Goal: Find specific page/section: Find specific page/section

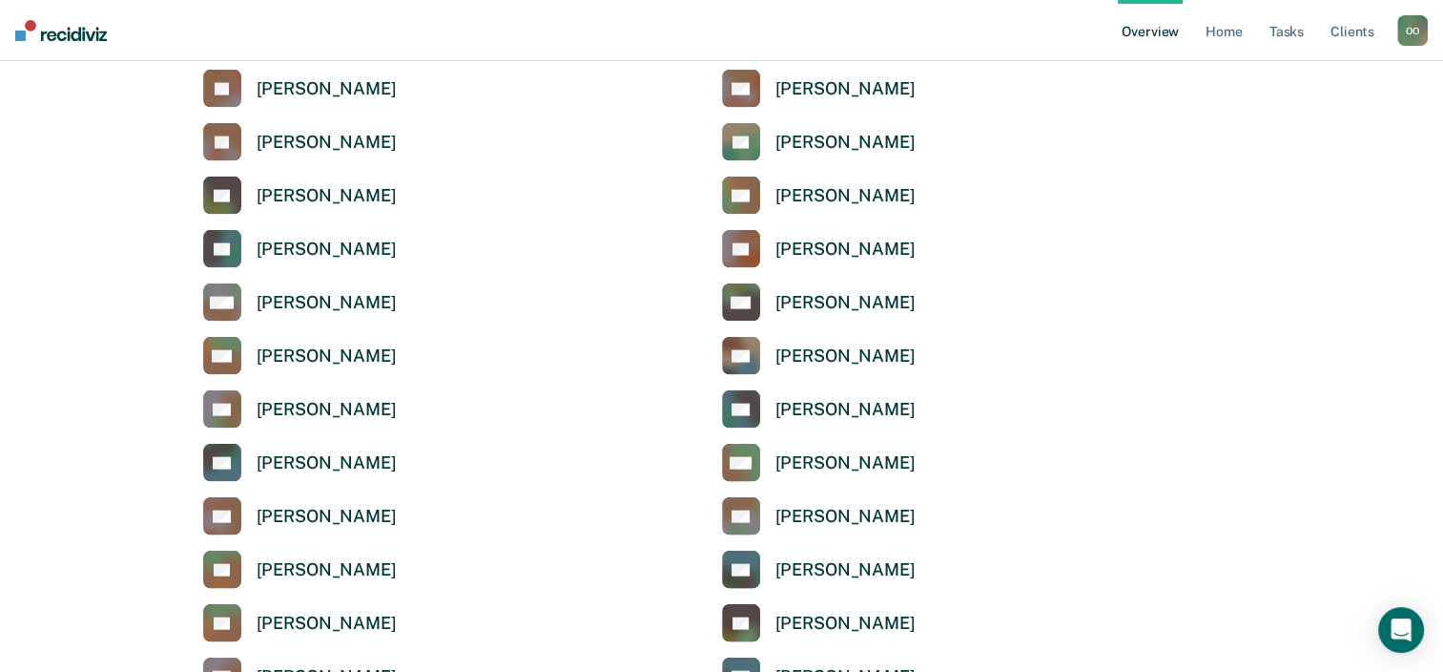
scroll to position [4102, 0]
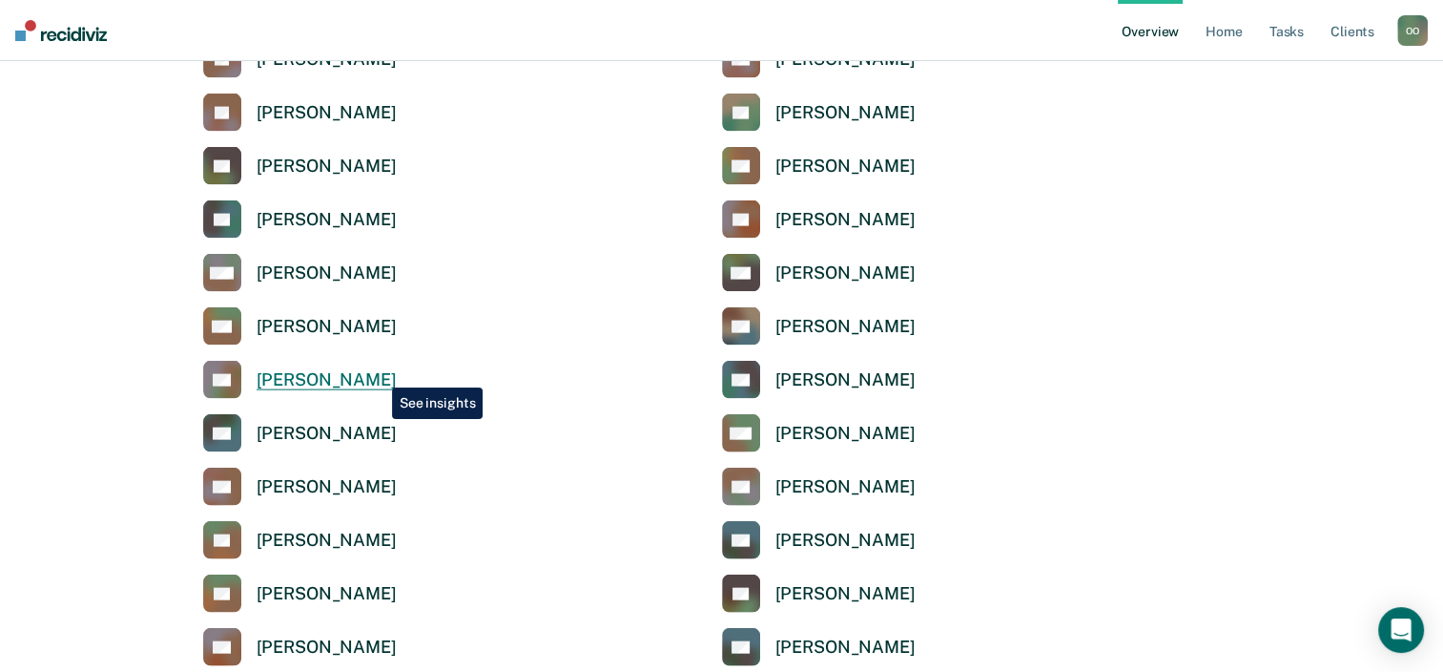
click at [378, 373] on div "[PERSON_NAME]" at bounding box center [327, 380] width 140 height 22
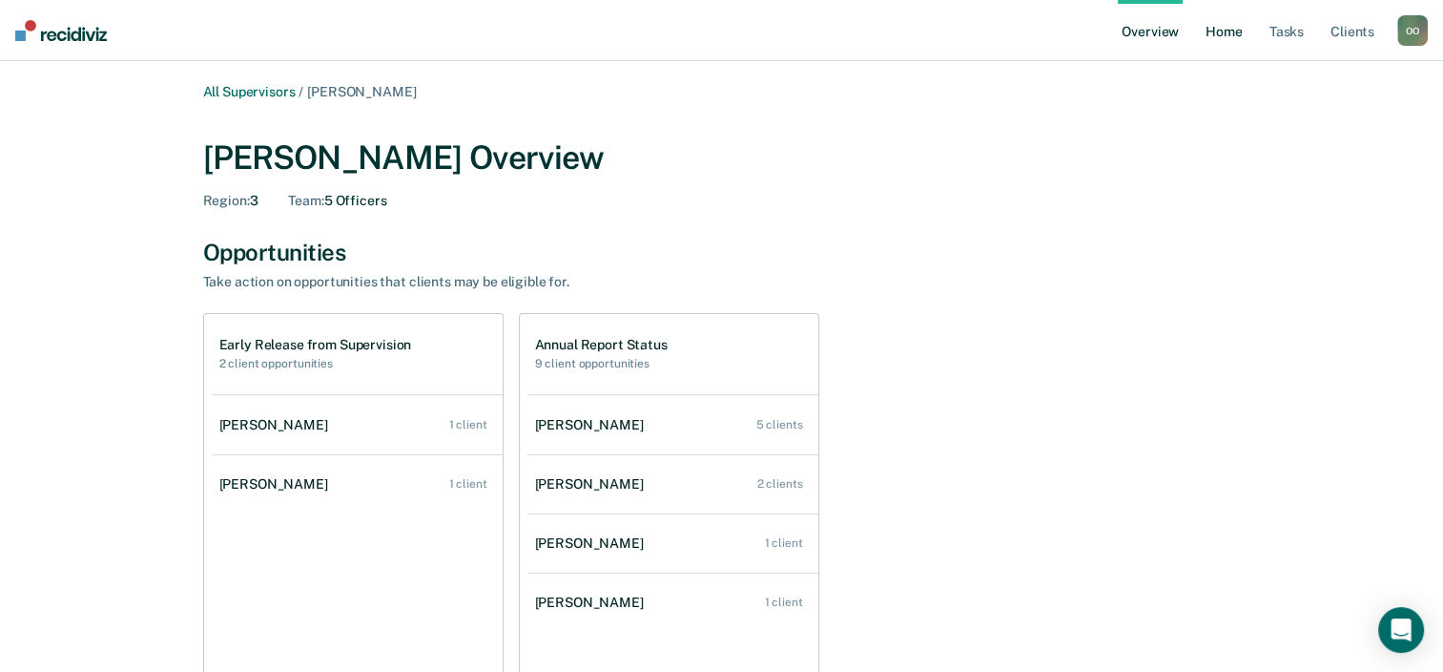
click at [1222, 31] on link "Home" at bounding box center [1224, 30] width 44 height 61
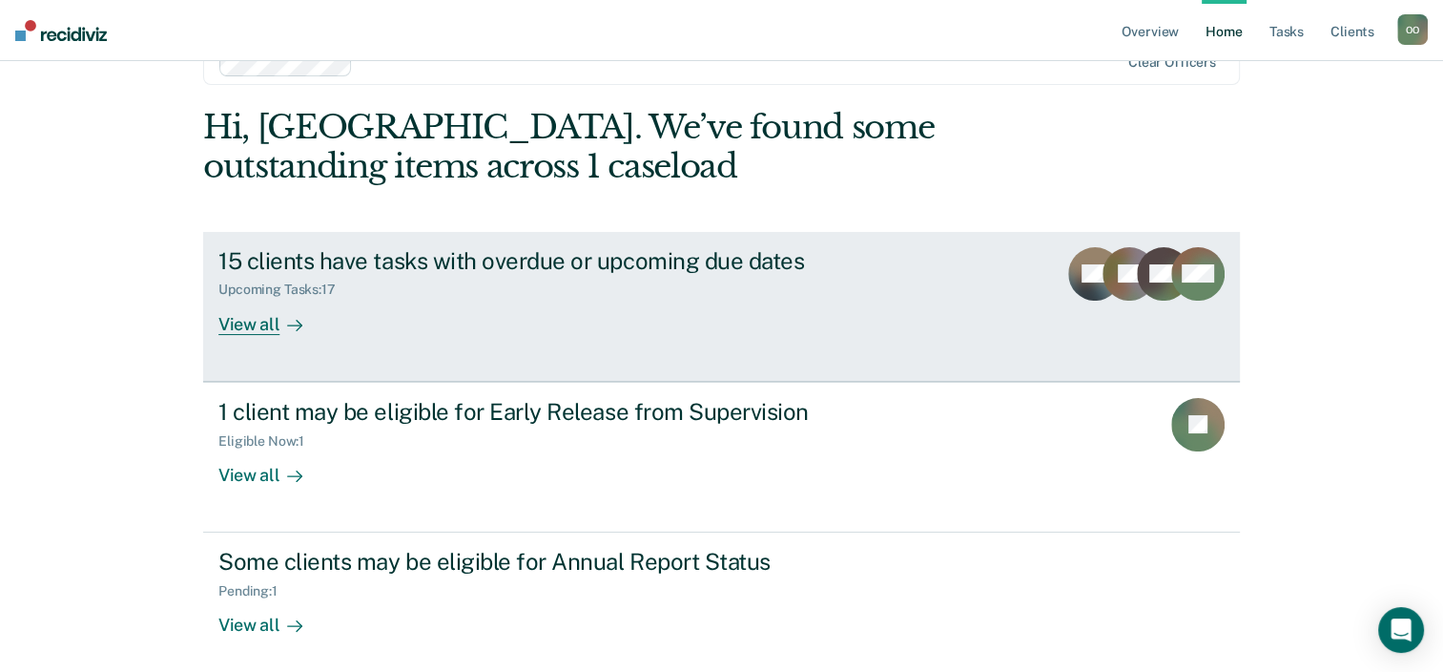
scroll to position [95, 0]
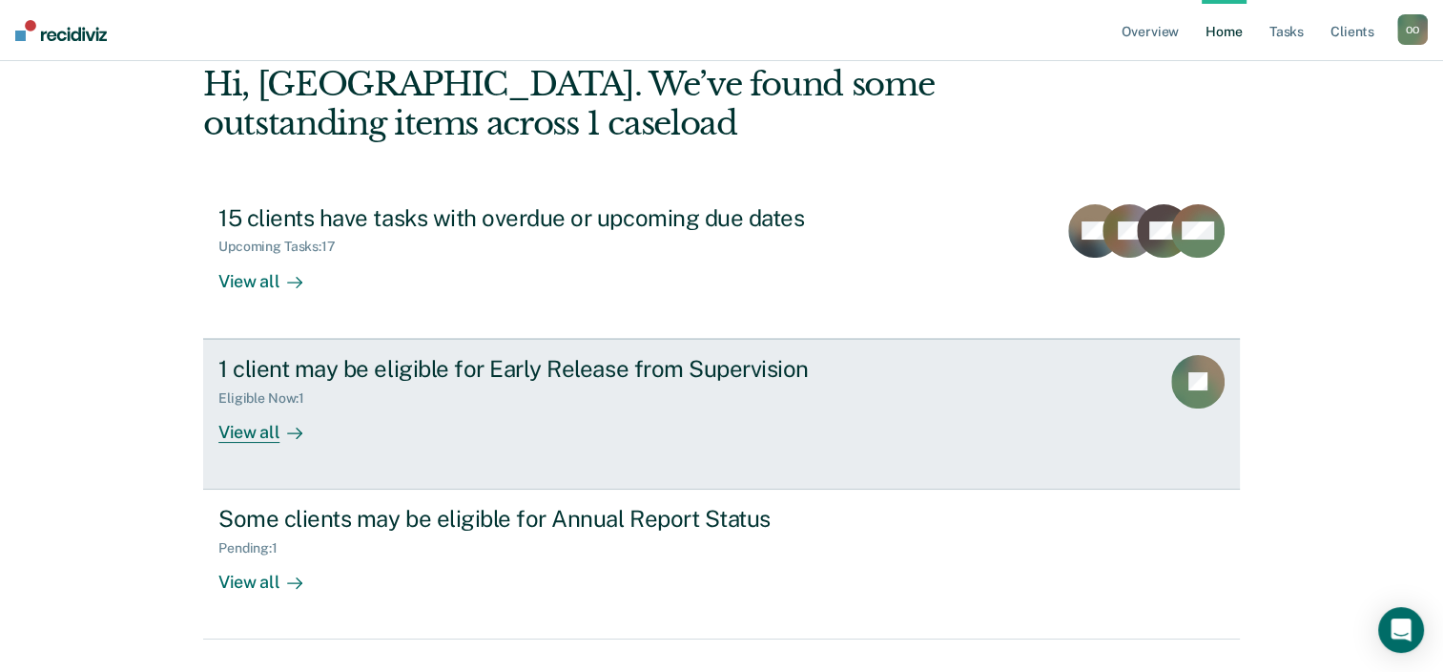
click at [227, 437] on div "View all" at bounding box center [271, 423] width 107 height 37
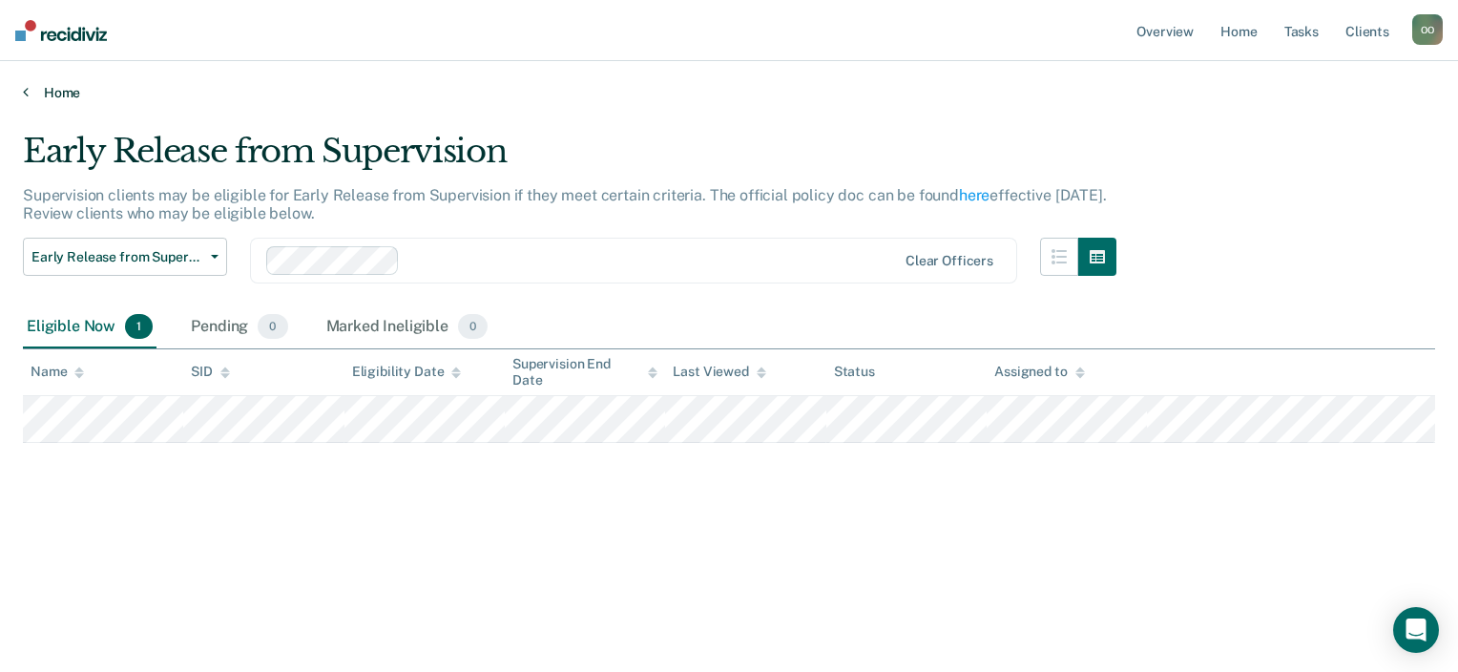
click at [23, 95] on icon at bounding box center [26, 91] width 6 height 15
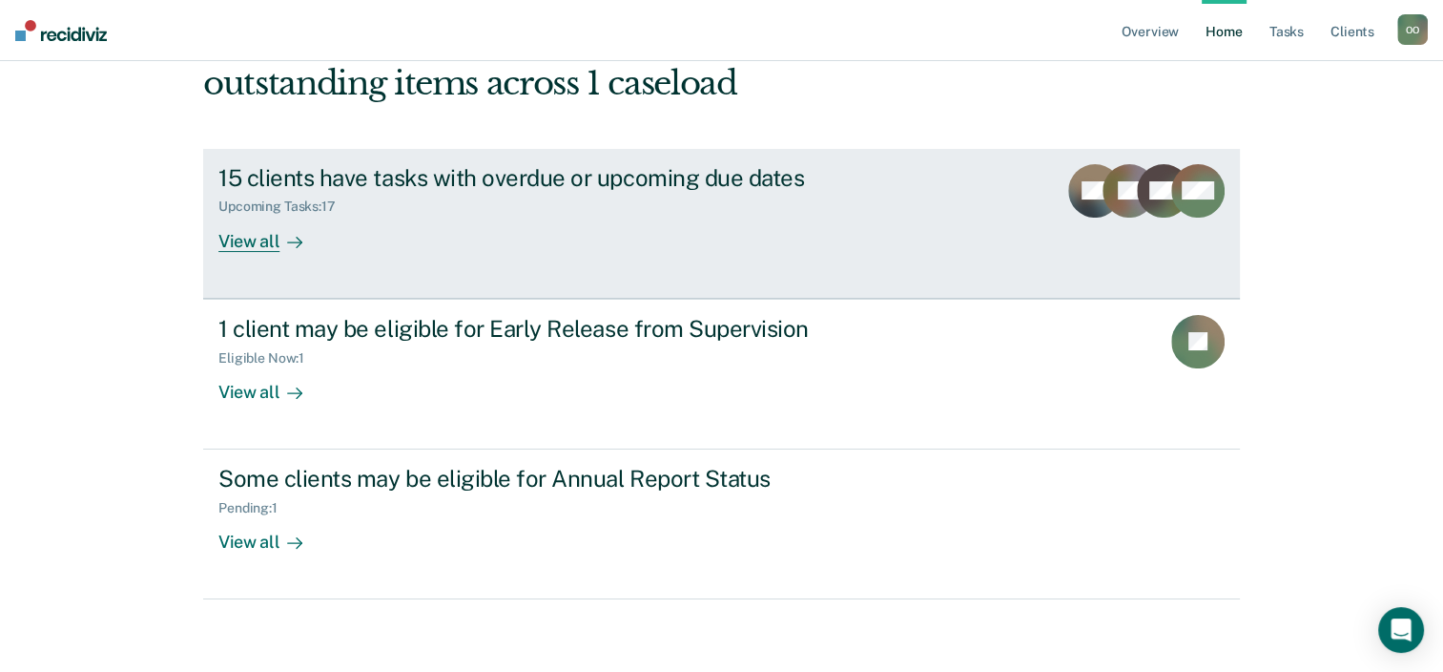
scroll to position [138, 0]
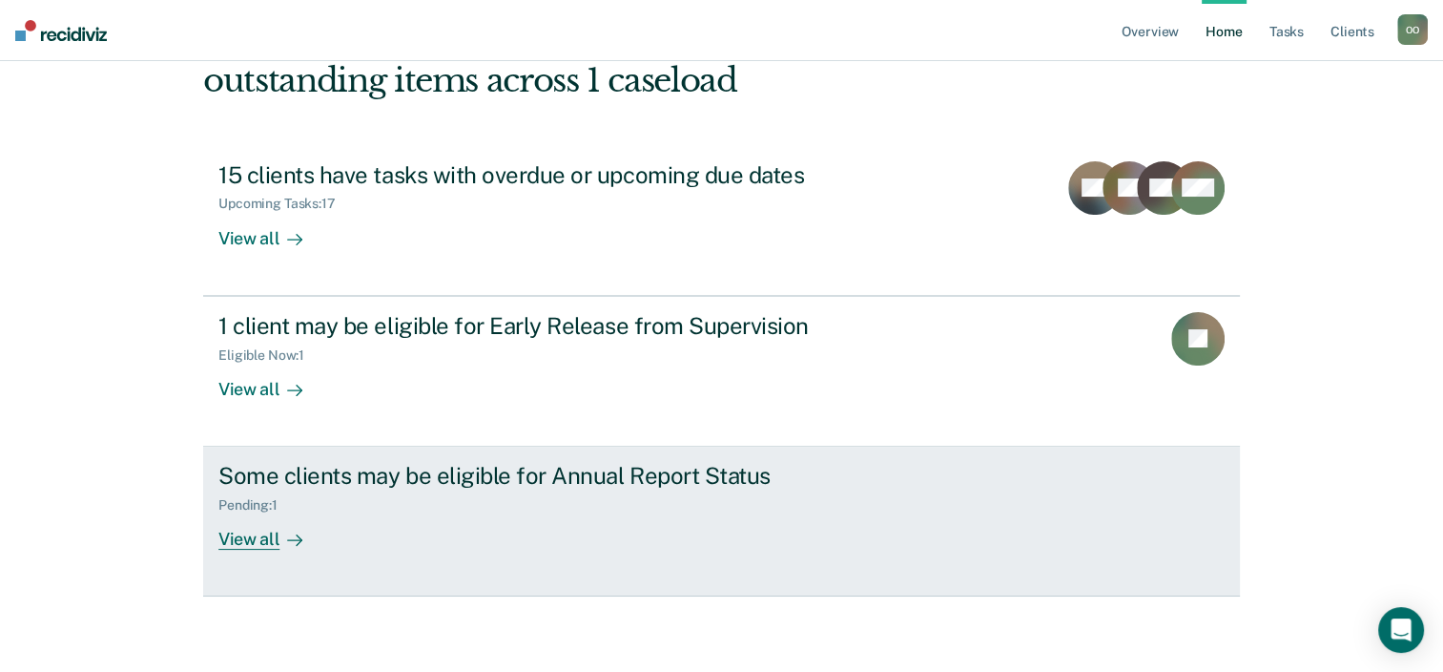
click at [404, 529] on div "Some clients may be eligible for Annual Report Status Pending : 1 View all" at bounding box center [575, 506] width 715 height 88
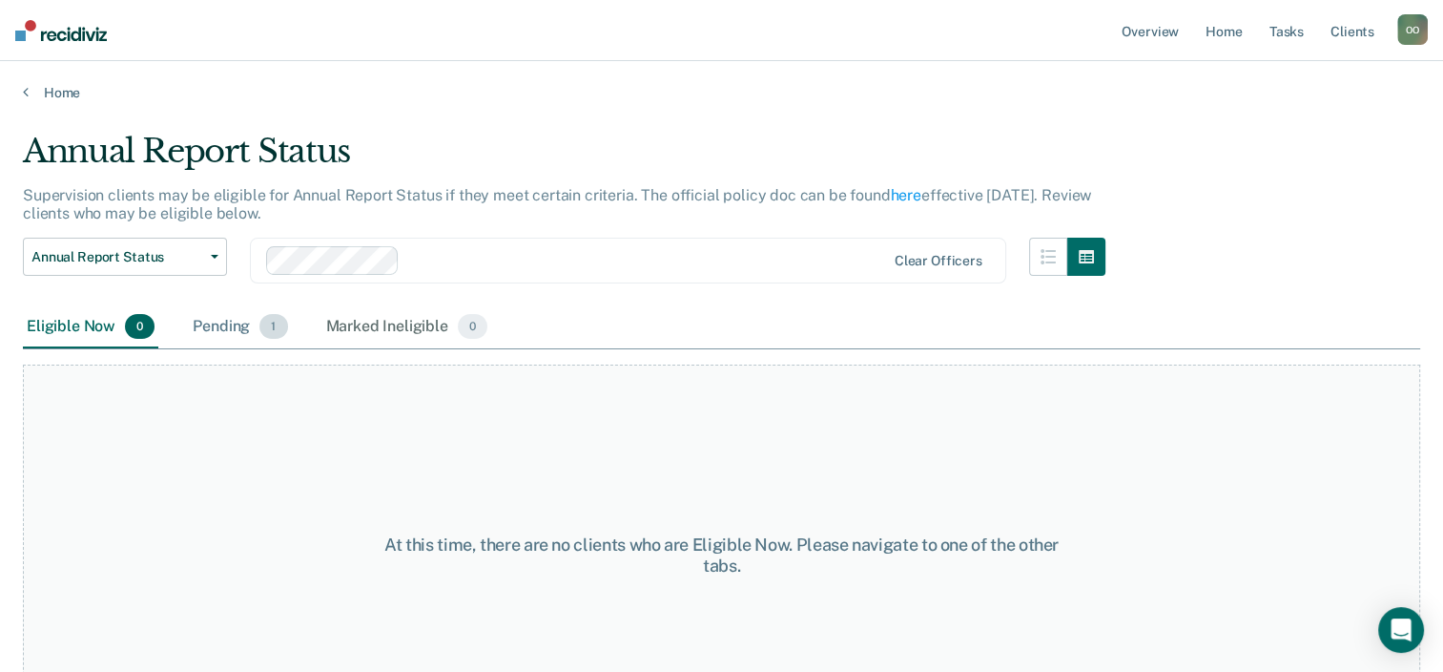
click at [219, 325] on div "Pending 1" at bounding box center [240, 327] width 102 height 42
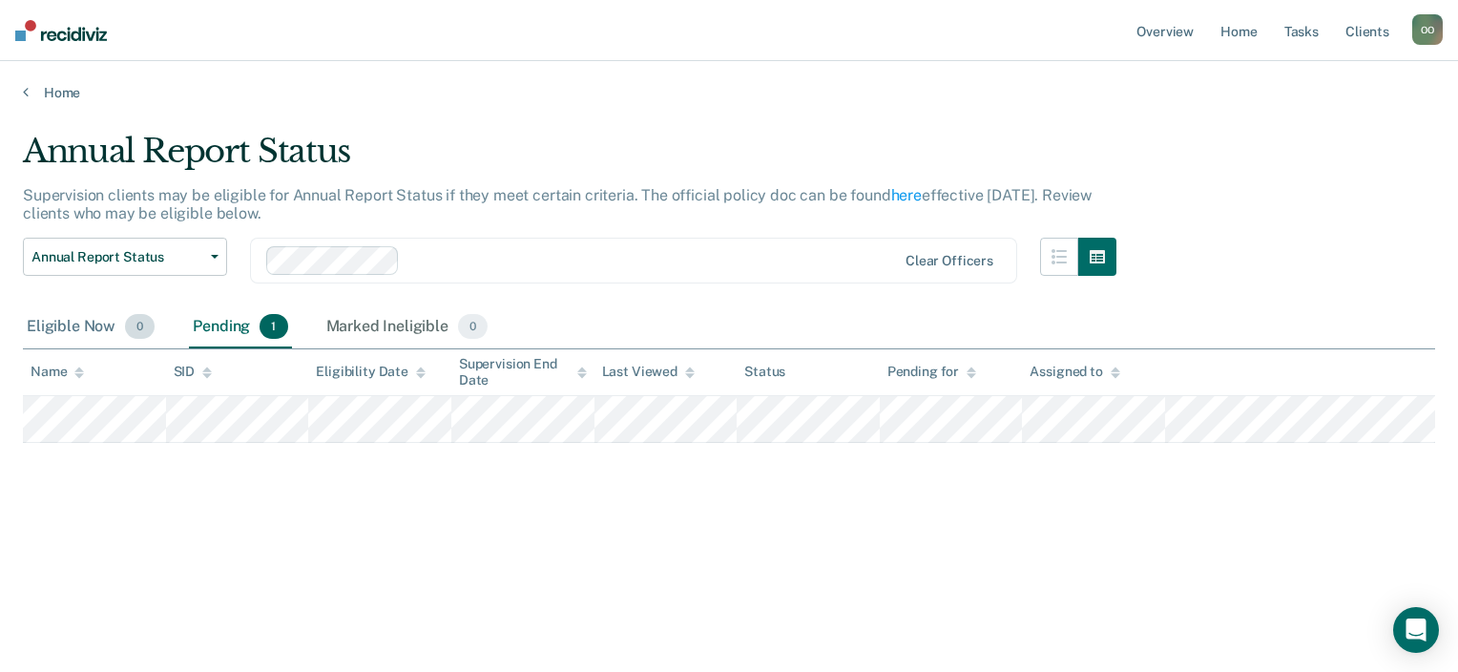
click at [87, 328] on div "Eligible Now 0" at bounding box center [90, 327] width 135 height 42
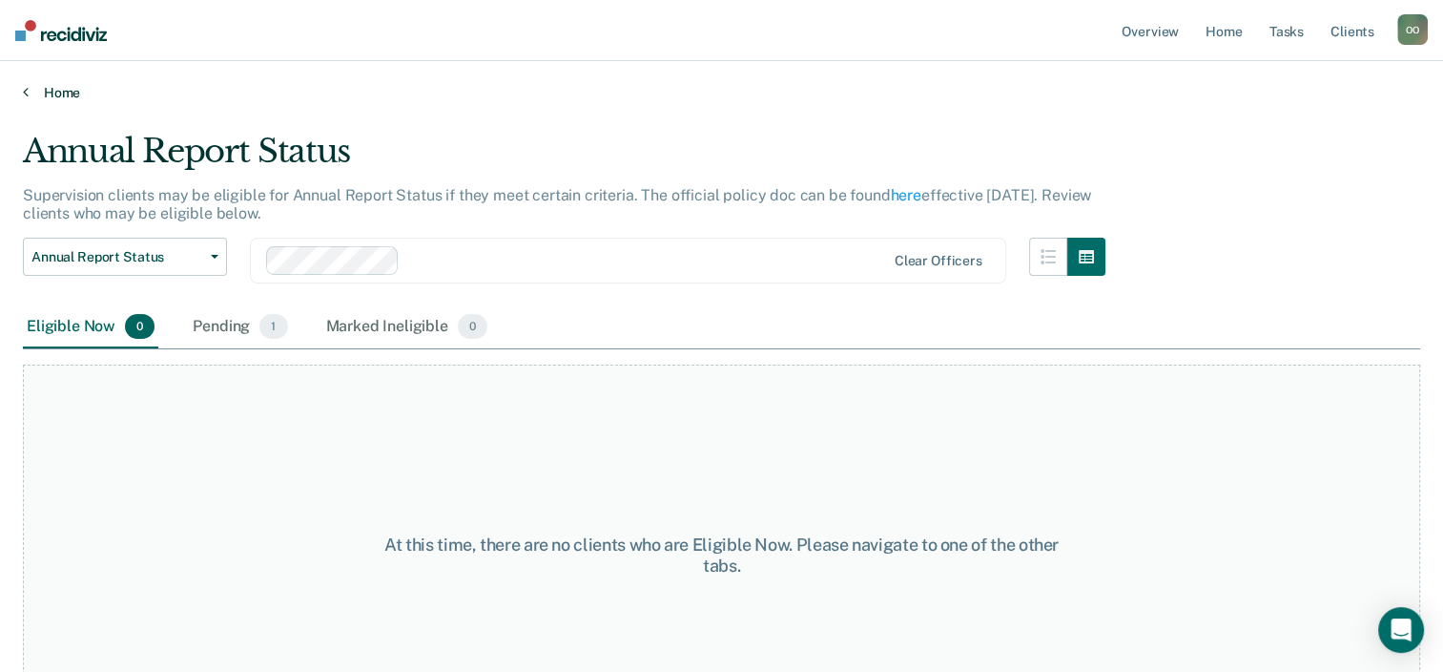
click at [28, 98] on link "Home" at bounding box center [722, 92] width 1398 height 17
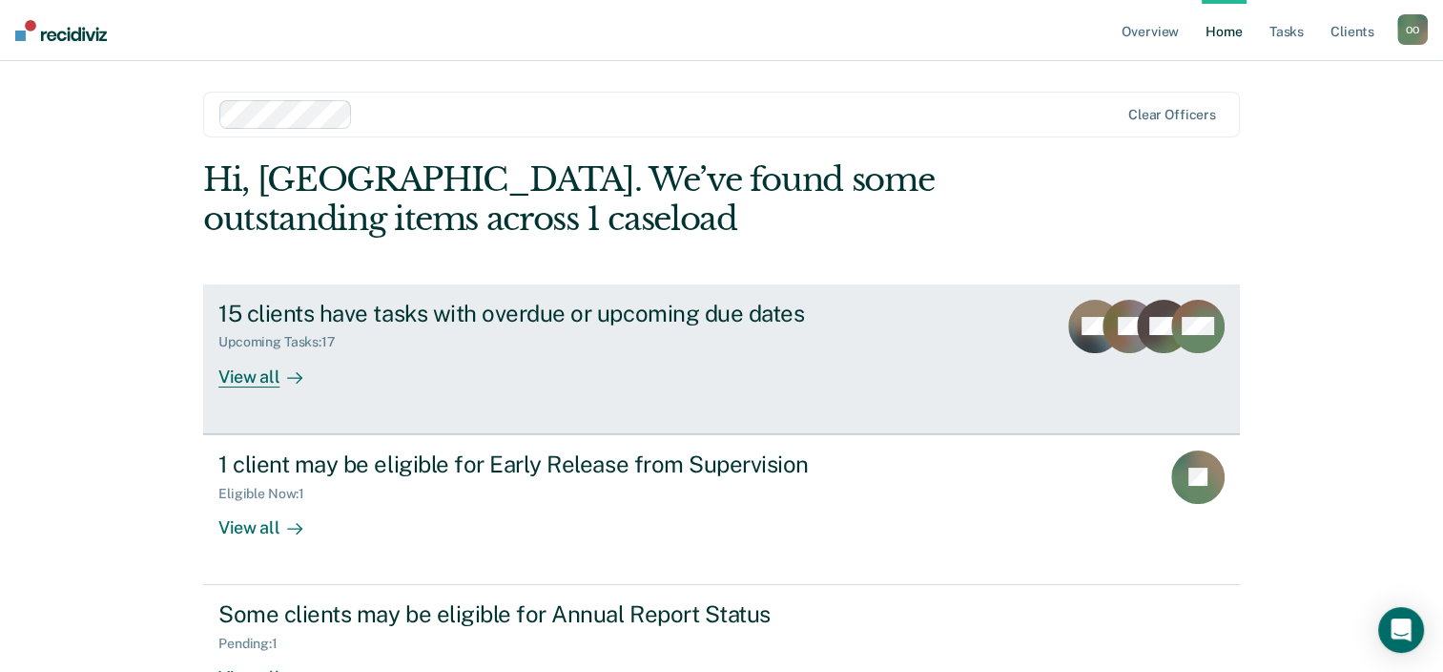
click at [483, 357] on div "15 clients have tasks with overdue or upcoming due dates Upcoming Tasks : 17 Vi…" at bounding box center [575, 344] width 715 height 88
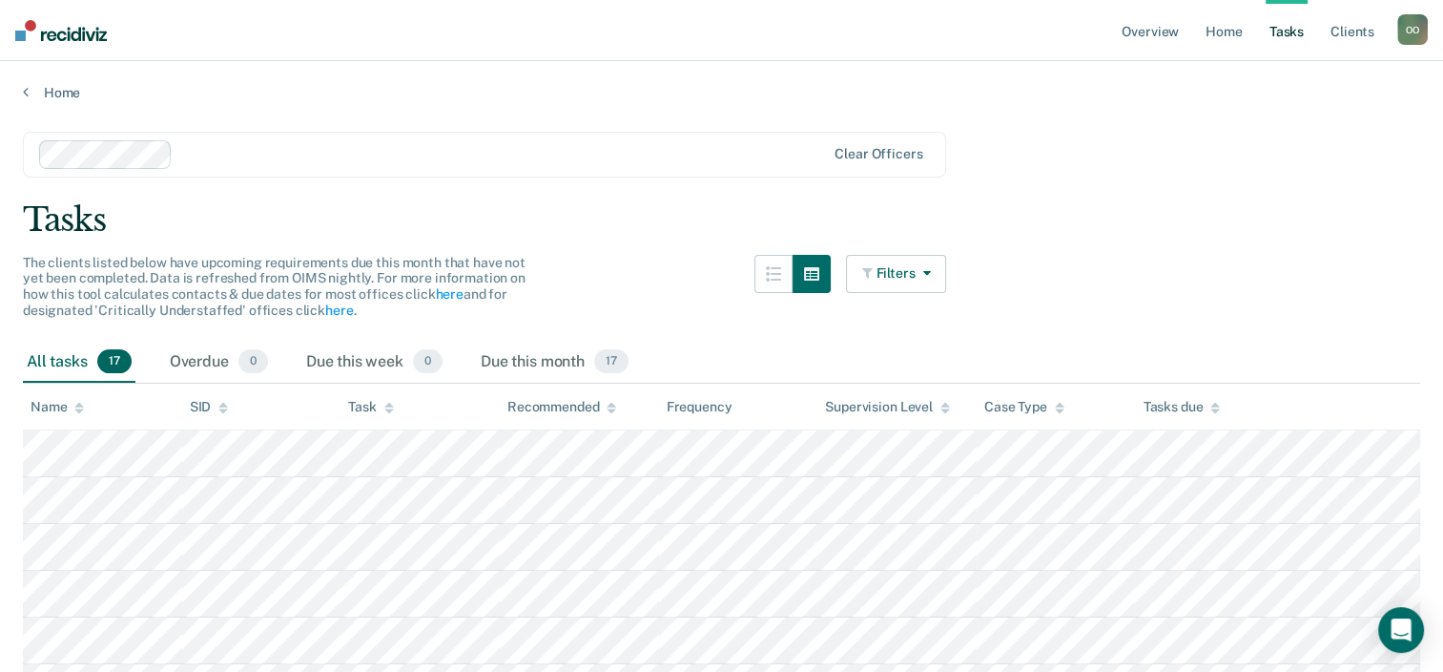
click at [930, 275] on icon "button" at bounding box center [922, 272] width 15 height 13
